Goal: Check status: Check status

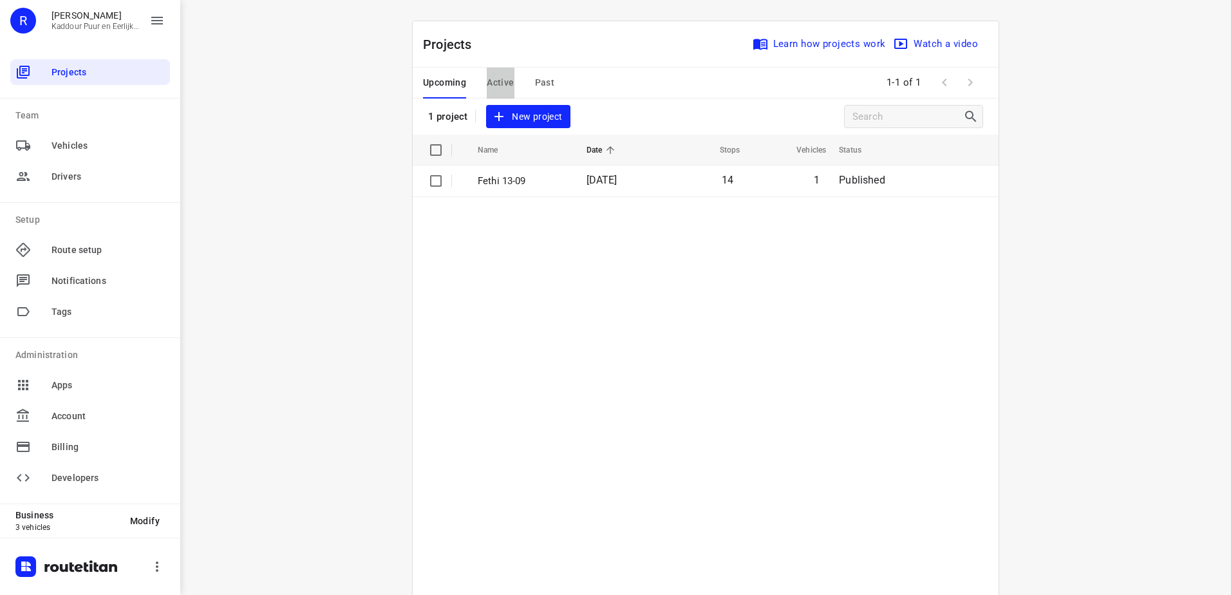
click at [490, 80] on span "Active" at bounding box center [500, 83] width 27 height 16
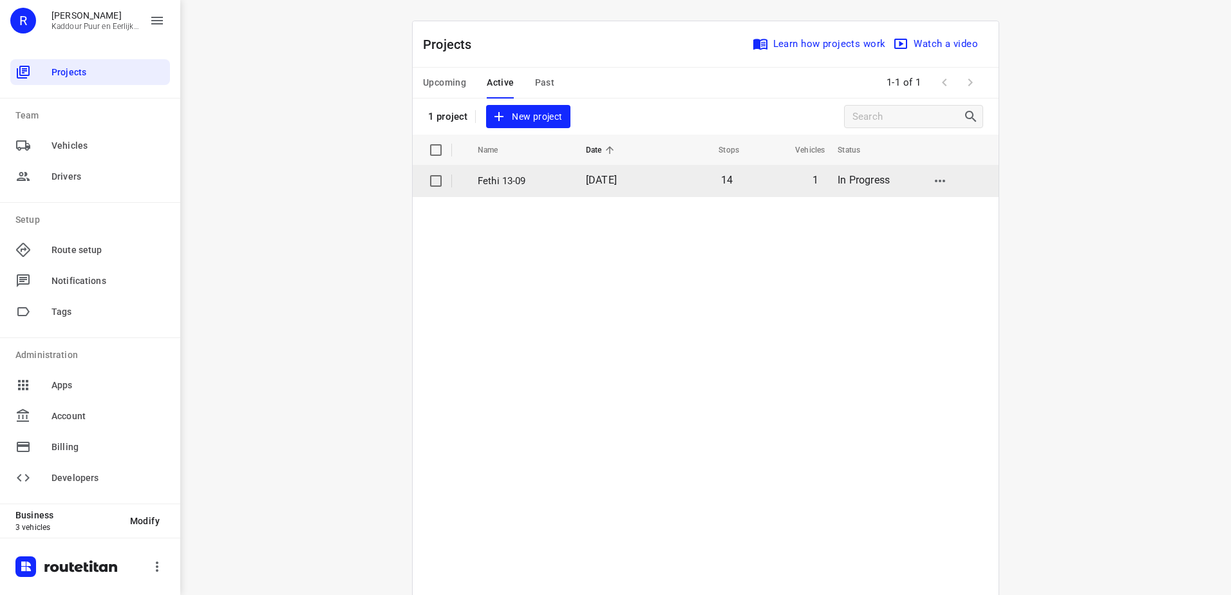
click at [555, 188] on td "Fethi 13-09" at bounding box center [520, 180] width 111 height 31
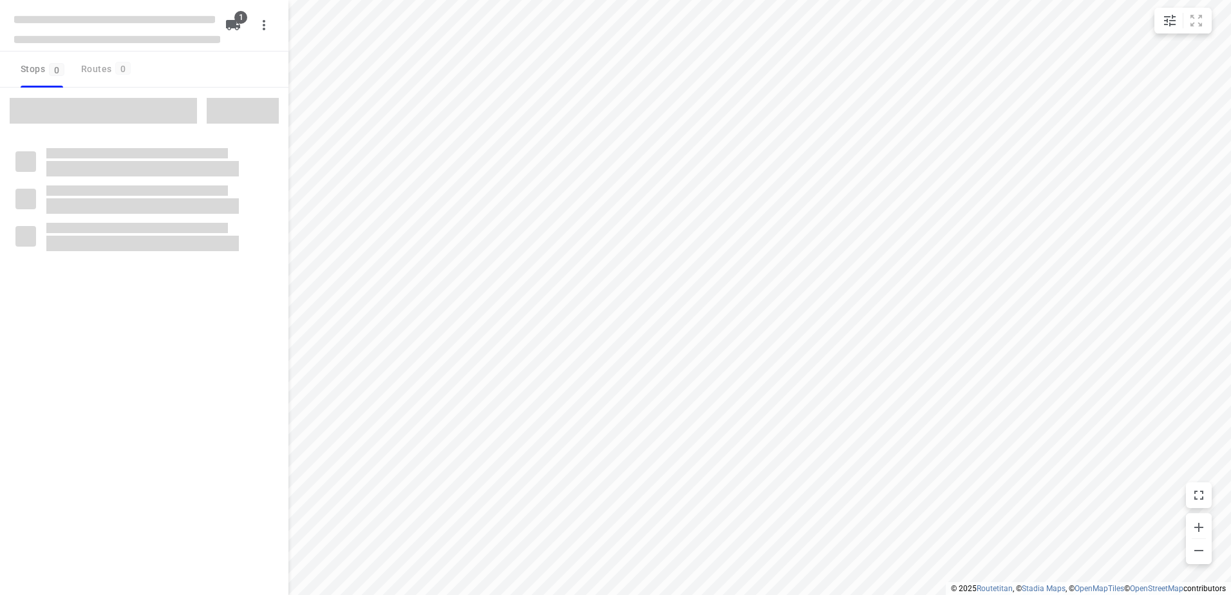
type input "distance"
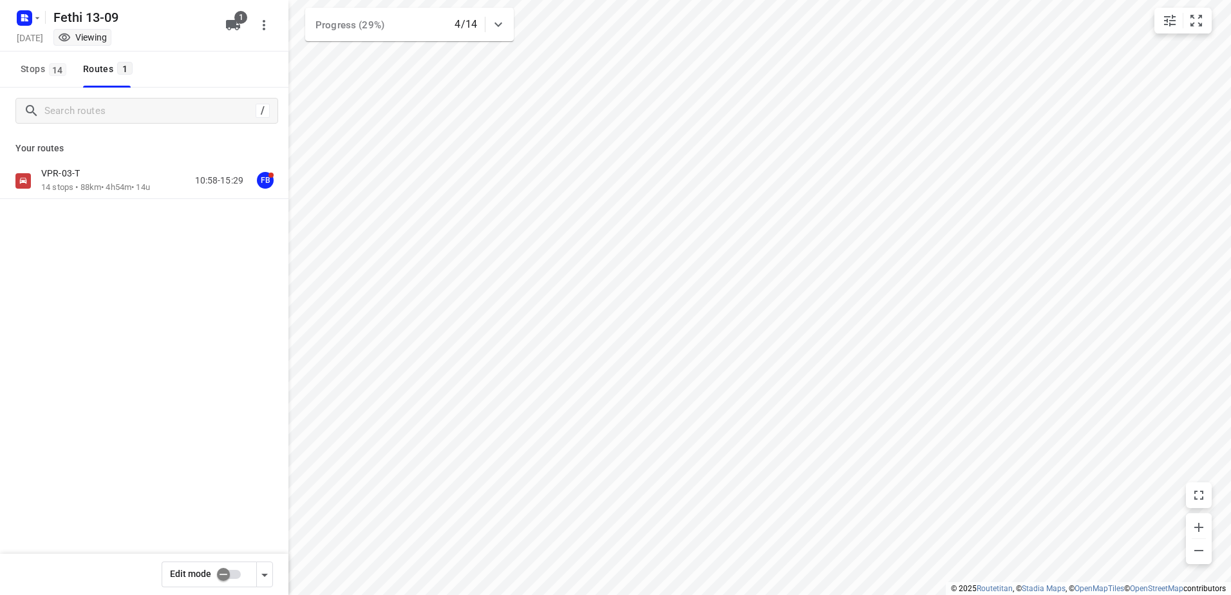
click at [104, 200] on div "VPR-03-T 14 stops • 88km • 4h54m • 14u 10:58-15:29 FB" at bounding box center [144, 226] width 288 height 126
click at [103, 181] on p "14 stops • 88km • 4h54m • 14u" at bounding box center [95, 187] width 109 height 12
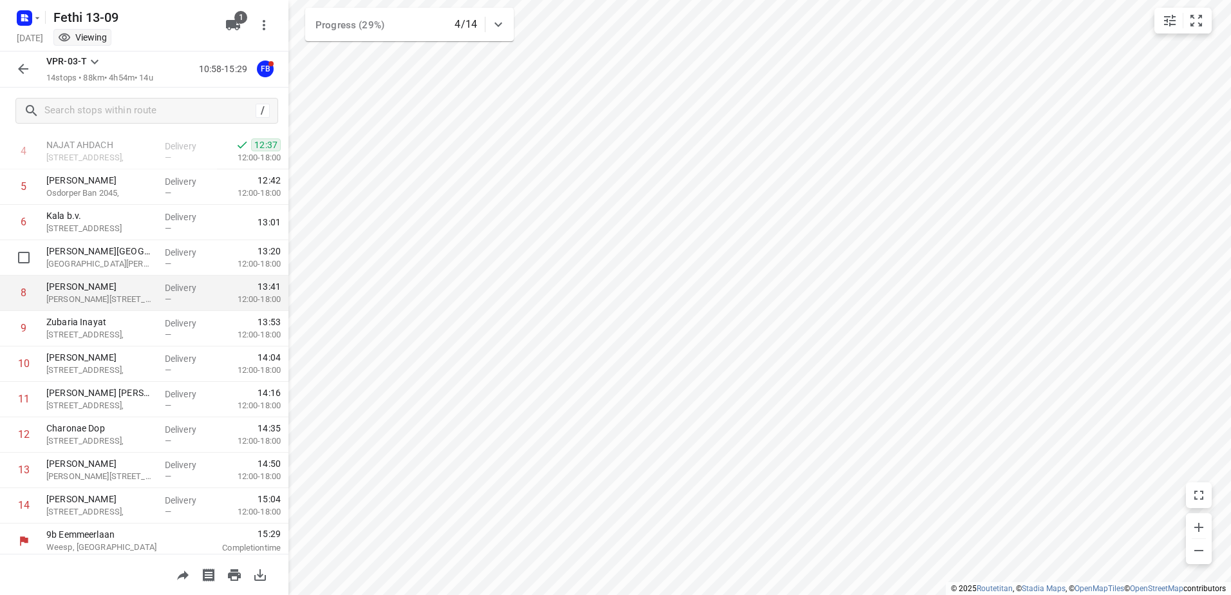
scroll to position [211, 0]
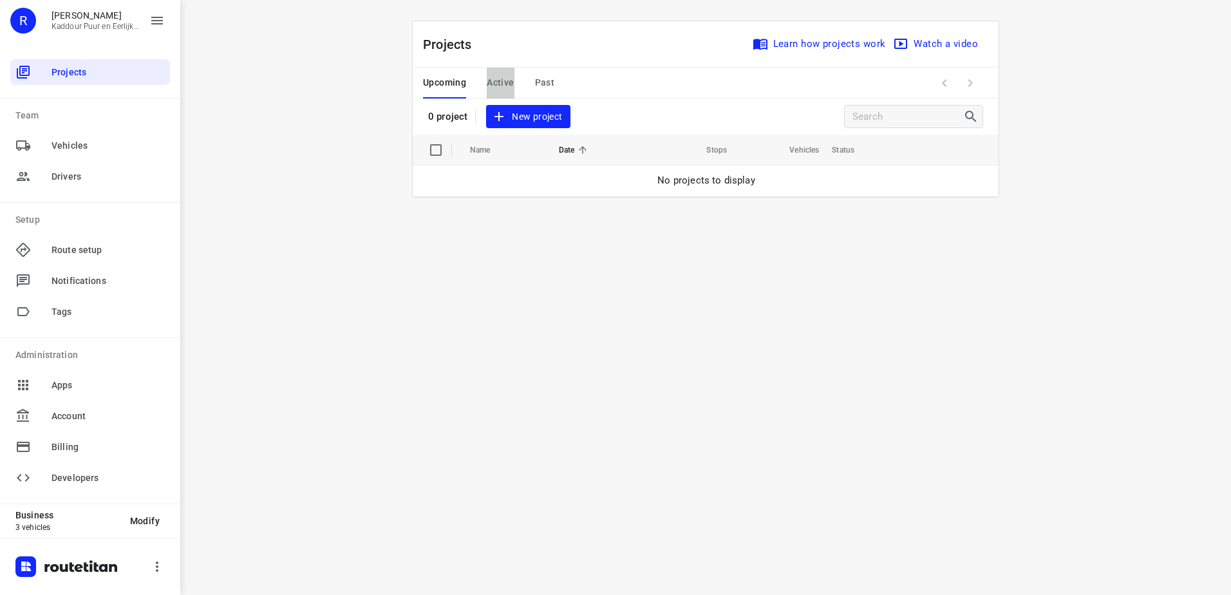
click at [507, 80] on span "Active" at bounding box center [500, 83] width 27 height 16
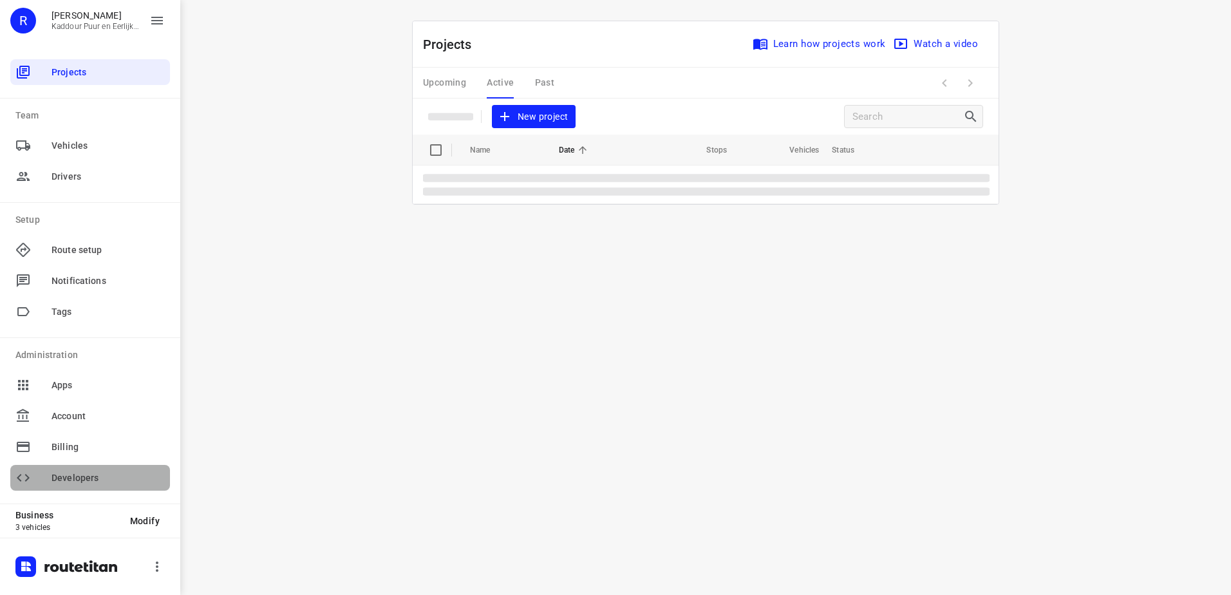
click at [62, 481] on span "Developers" at bounding box center [107, 478] width 113 height 14
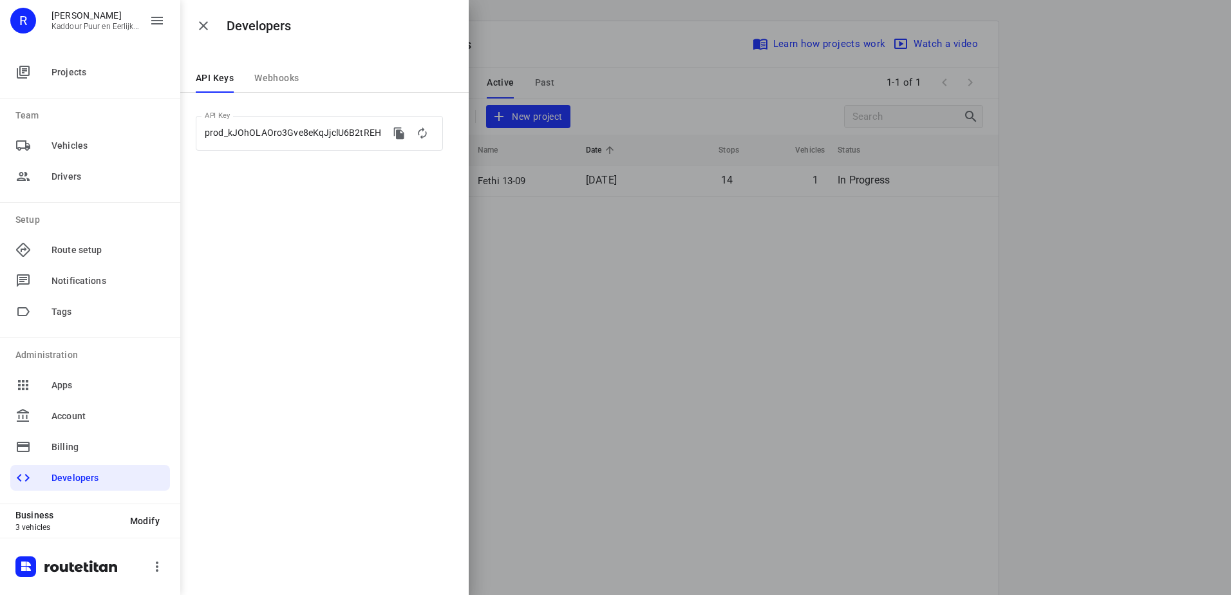
click at [651, 403] on div at bounding box center [615, 297] width 1231 height 595
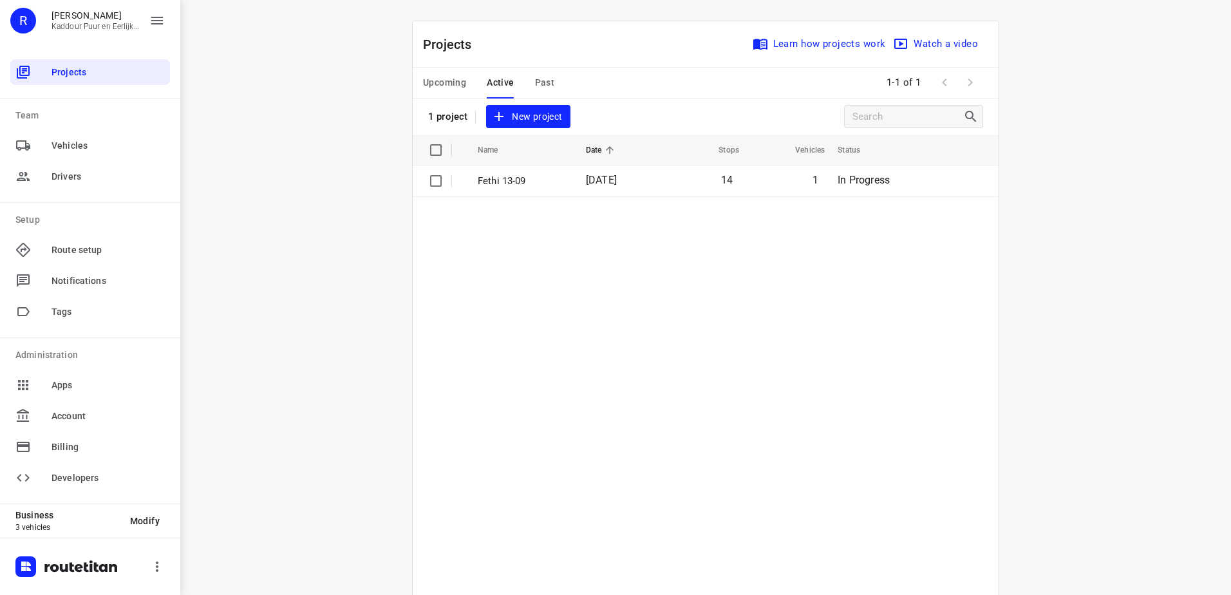
click at [526, 202] on table "Name Date Stops Vehicles Status Fethi 13-09 13 Sep 2025 14 1 In Progress" at bounding box center [706, 397] width 586 height 525
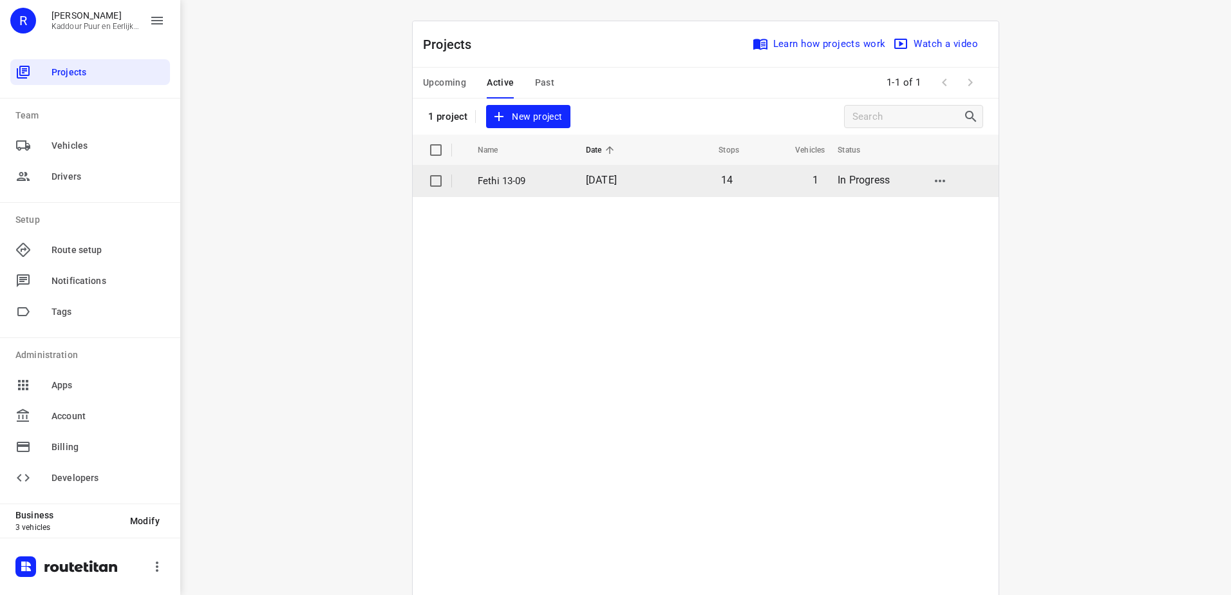
click at [525, 181] on p "Fethi 13-09" at bounding box center [522, 181] width 89 height 15
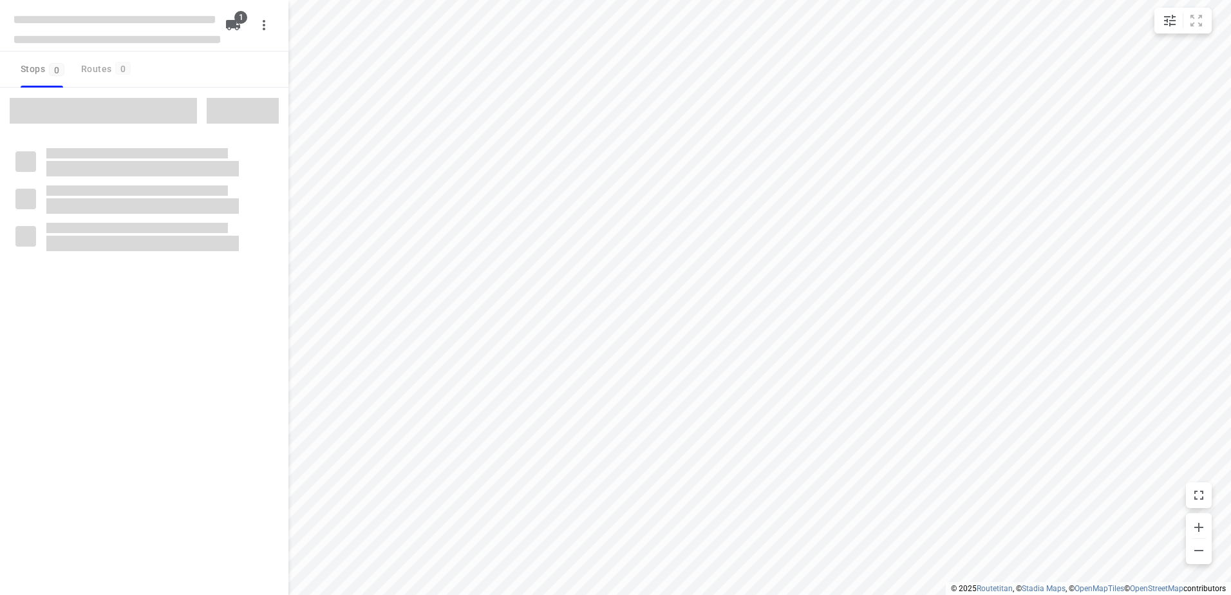
type input "distance"
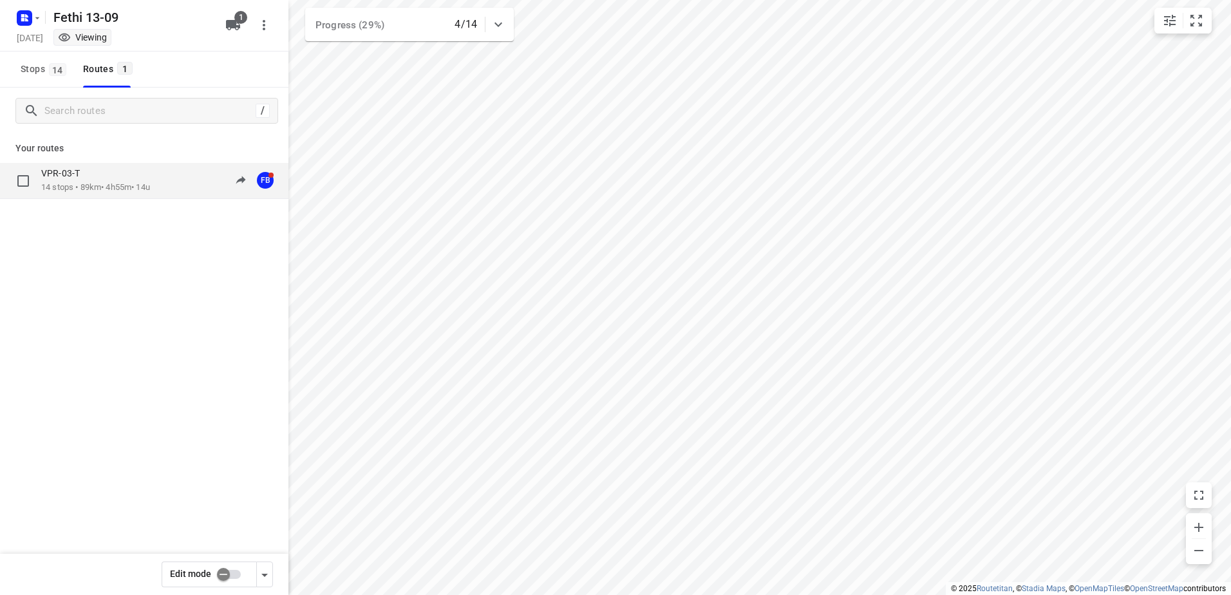
click at [83, 169] on p "VPR-03-T" at bounding box center [64, 173] width 46 height 12
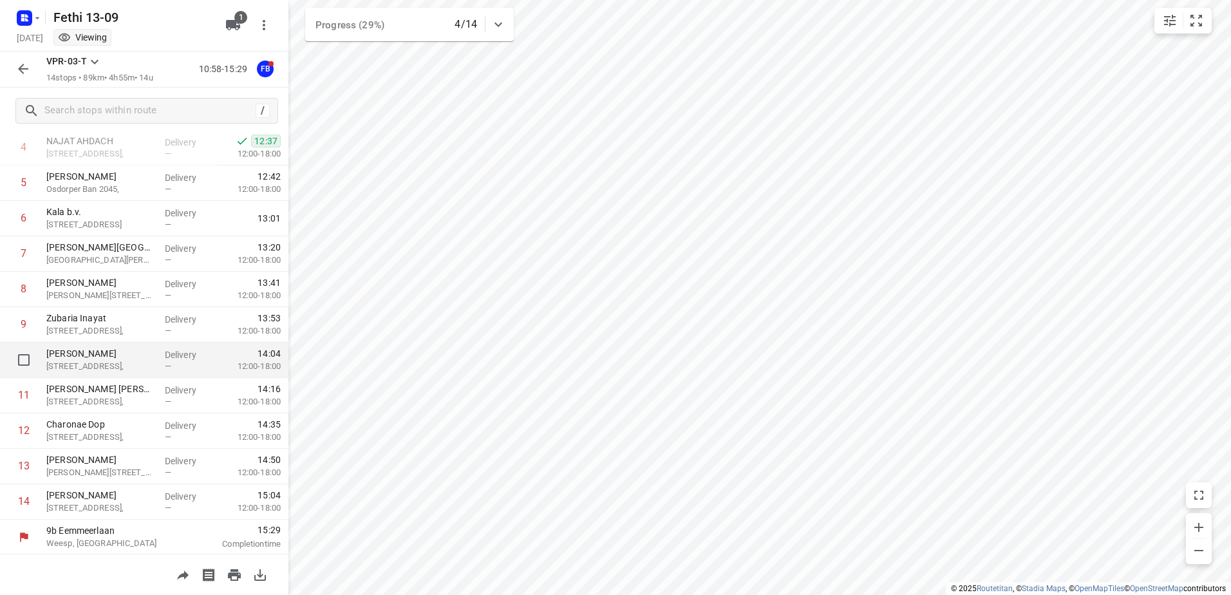
scroll to position [211, 0]
click at [15, 70] on button "button" at bounding box center [23, 69] width 26 height 26
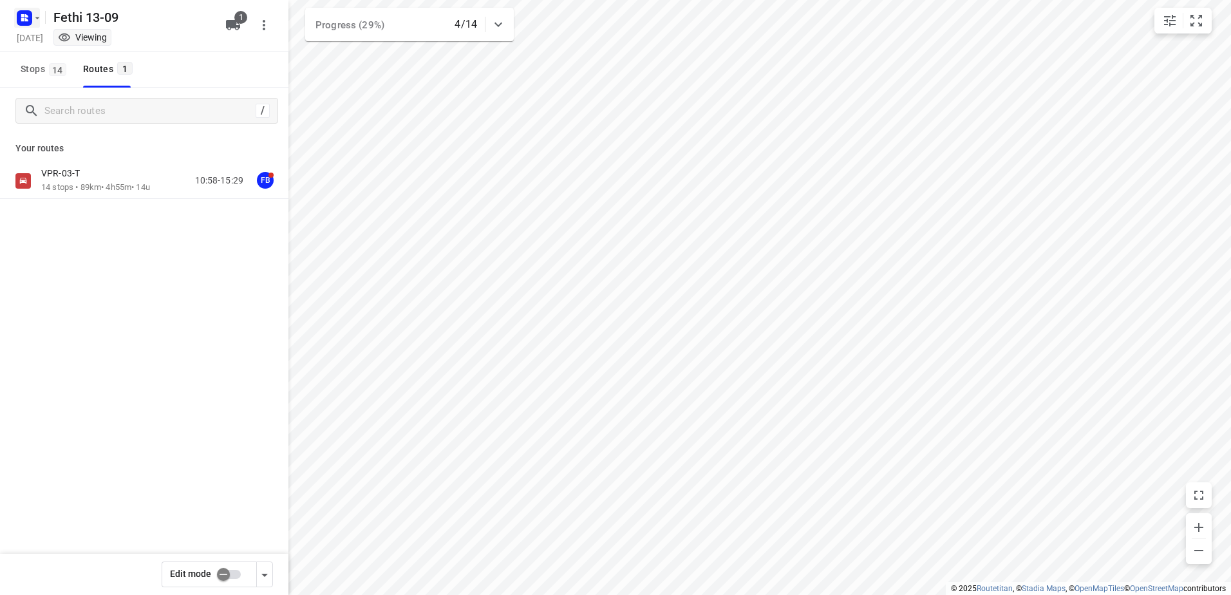
click at [32, 18] on rect "button" at bounding box center [24, 17] width 15 height 15
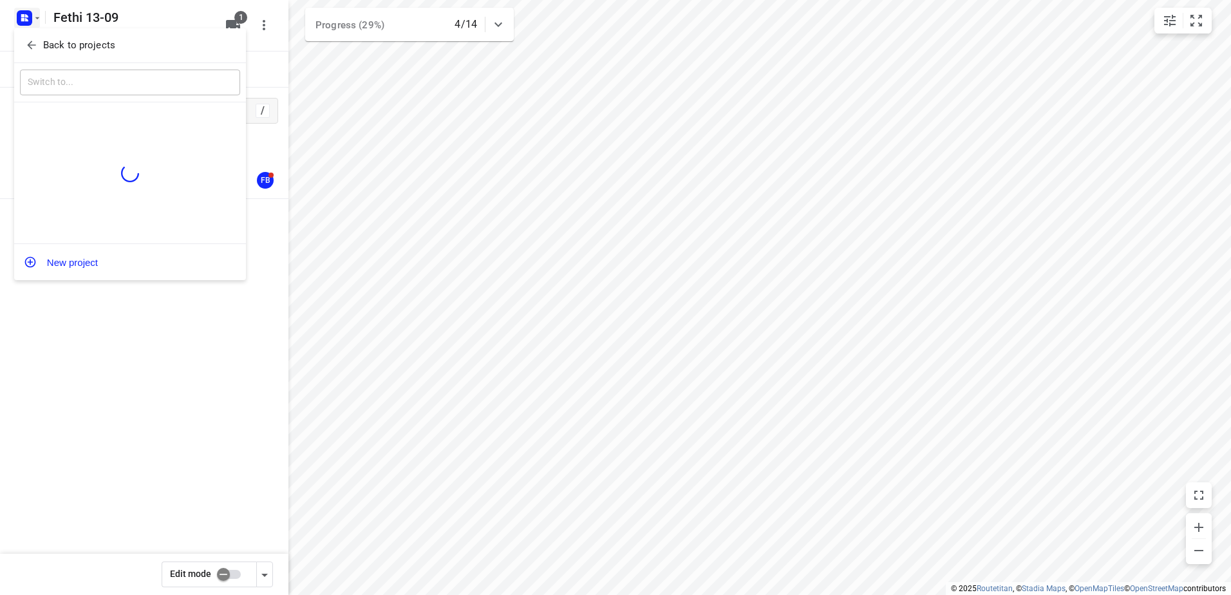
click at [102, 43] on p "Back to projects" at bounding box center [79, 45] width 72 height 15
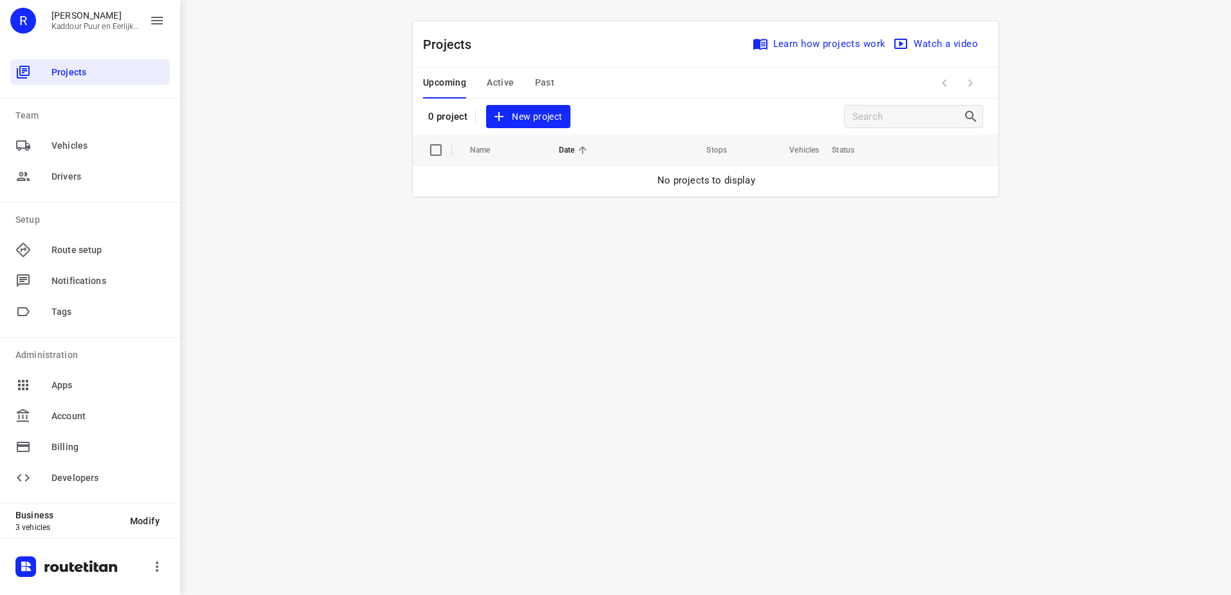
click at [505, 87] on span "Active" at bounding box center [500, 83] width 27 height 16
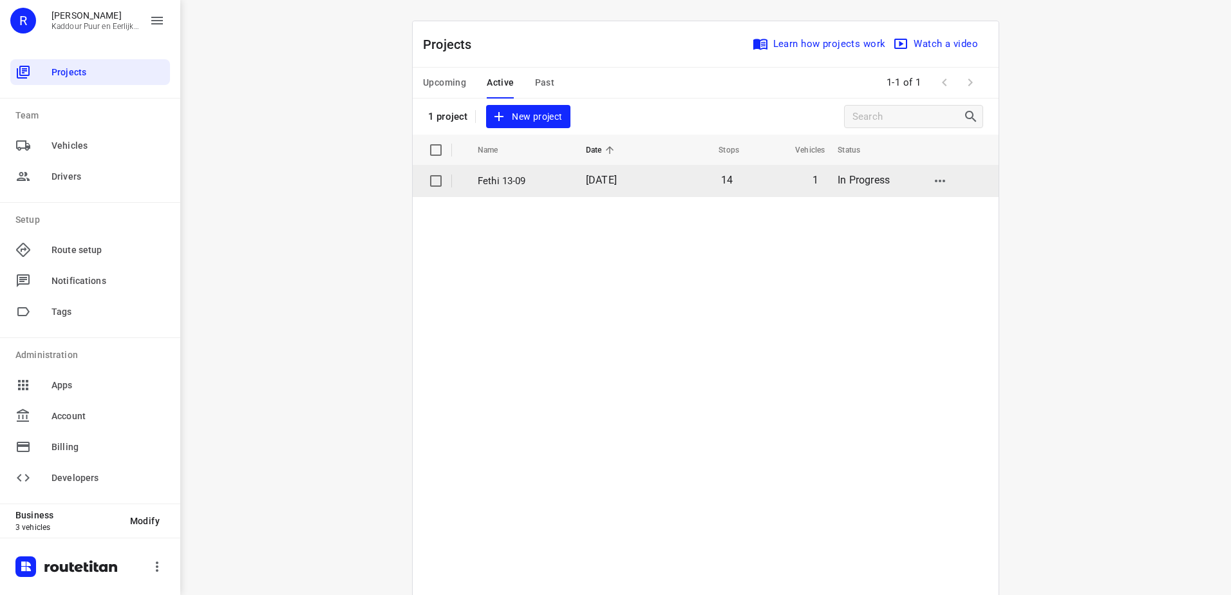
click at [521, 189] on td "Fethi 13-09" at bounding box center [520, 180] width 111 height 31
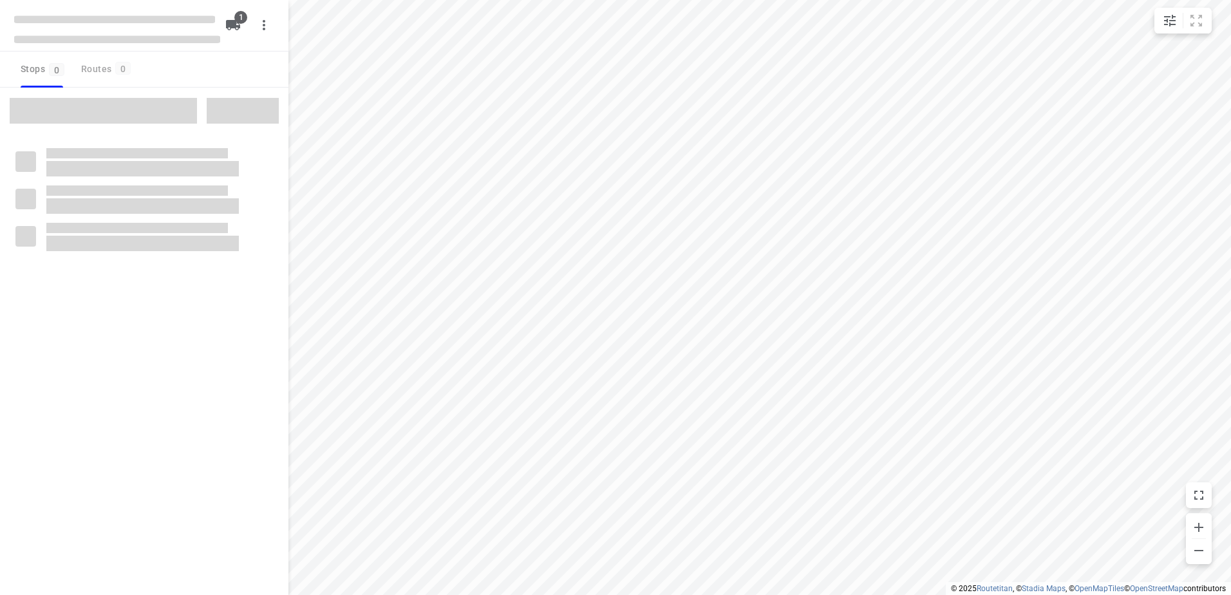
type input "distance"
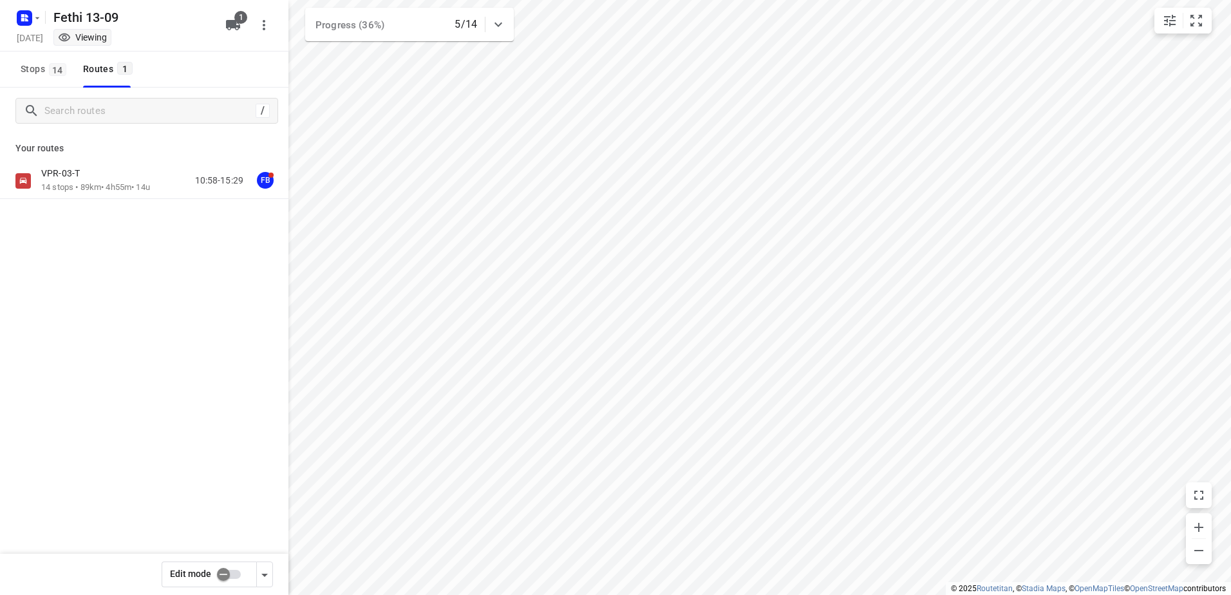
click at [118, 192] on p "14 stops • 89km • 4h55m • 14u" at bounding box center [95, 187] width 109 height 12
